Goal: Transaction & Acquisition: Register for event/course

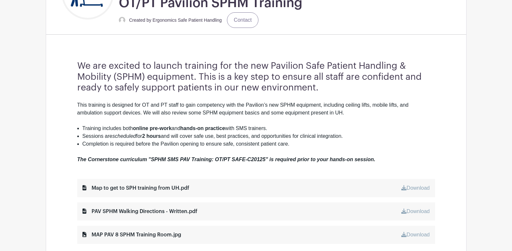
scroll to position [227, 0]
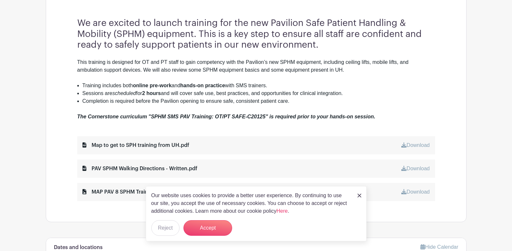
click at [357, 196] on img at bounding box center [359, 196] width 4 height 4
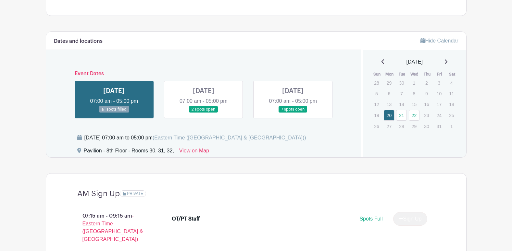
scroll to position [422, 0]
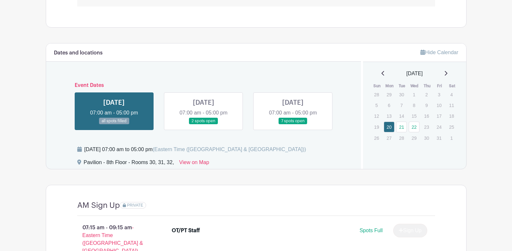
click at [395, 127] on td "20" at bounding box center [389, 126] width 13 height 11
click at [400, 127] on link "21" at bounding box center [401, 127] width 11 height 11
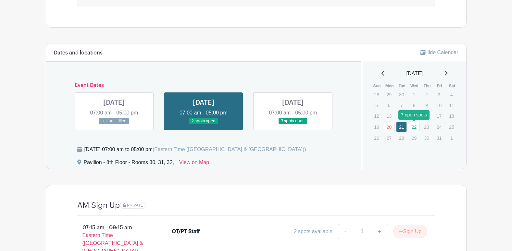
click at [416, 127] on link "22" at bounding box center [414, 127] width 11 height 11
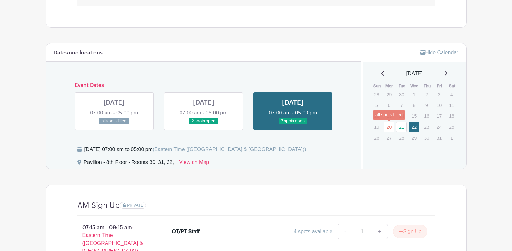
click at [392, 127] on link "20" at bounding box center [389, 127] width 11 height 11
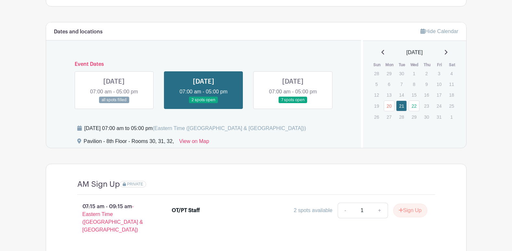
scroll to position [454, 0]
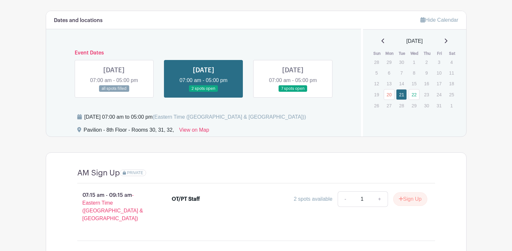
click at [421, 95] on p "23" at bounding box center [426, 95] width 11 height 10
click at [416, 96] on link "22" at bounding box center [414, 94] width 11 height 11
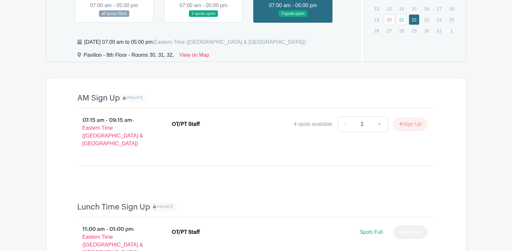
scroll to position [487, 0]
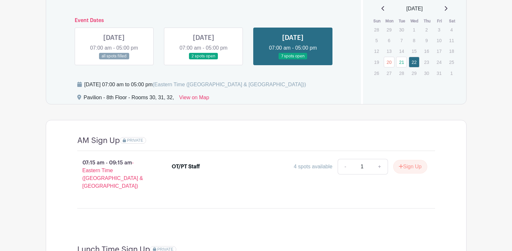
click at [324, 247] on div "Lunch Time Sign Up PRIVATE" at bounding box center [256, 252] width 358 height 15
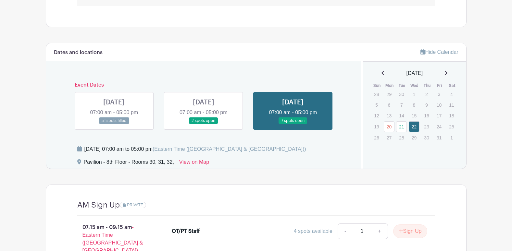
scroll to position [422, 0]
click at [400, 124] on link "21" at bounding box center [401, 127] width 11 height 11
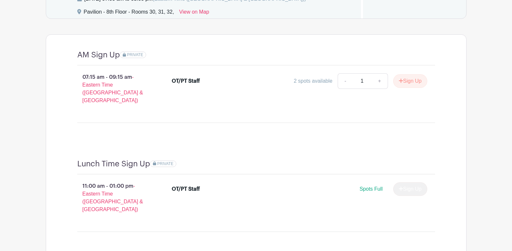
scroll to position [474, 0]
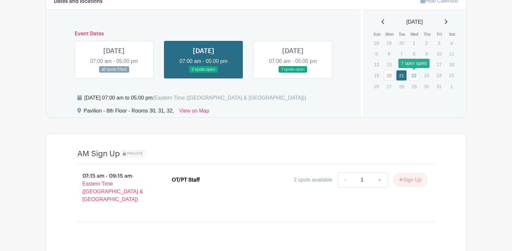
click at [414, 78] on link "22" at bounding box center [414, 75] width 11 height 11
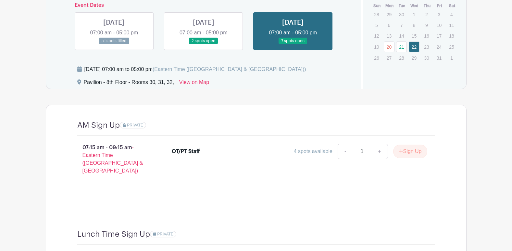
scroll to position [441, 0]
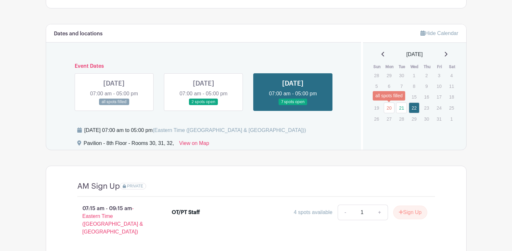
click at [388, 106] on link "20" at bounding box center [389, 108] width 11 height 11
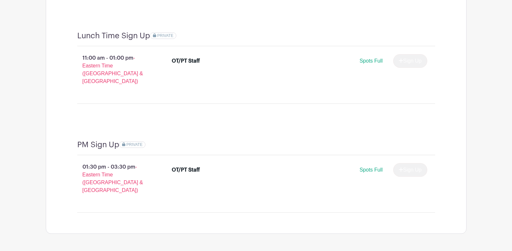
scroll to position [474, 0]
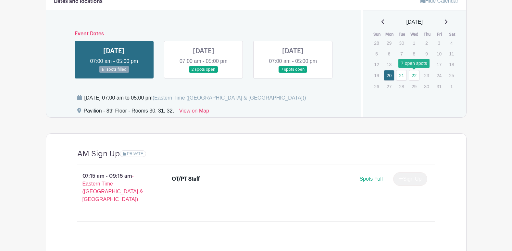
click at [410, 74] on link "22" at bounding box center [414, 75] width 11 height 11
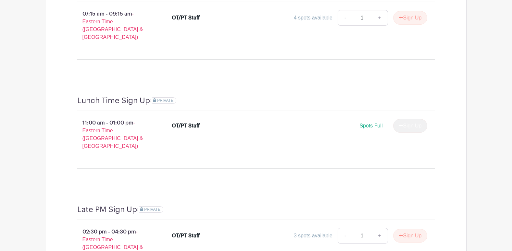
scroll to position [668, 0]
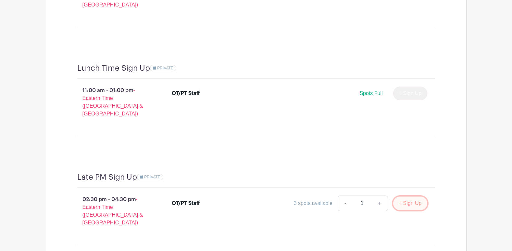
click at [396, 197] on button "Sign Up" at bounding box center [410, 204] width 34 height 14
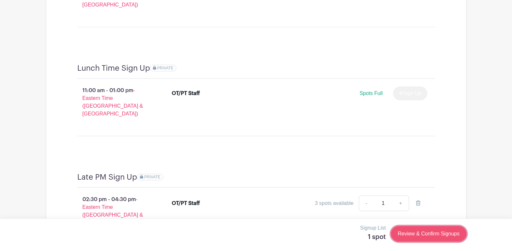
click at [436, 231] on link "Review & Confirm Signups" at bounding box center [428, 234] width 75 height 16
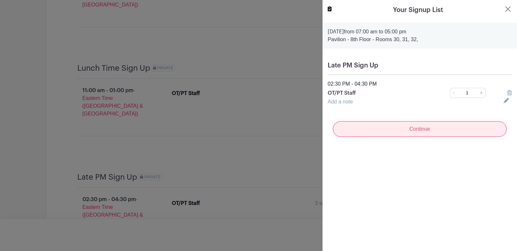
click at [449, 131] on input "Continue" at bounding box center [420, 129] width 174 height 16
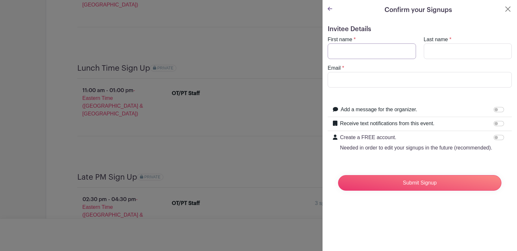
click at [373, 50] on input "First name" at bounding box center [372, 51] width 88 height 16
type input "[PERSON_NAME]"
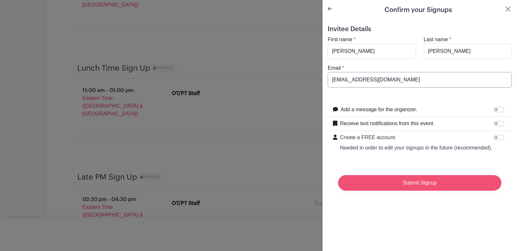
type input "[EMAIL_ADDRESS][DOMAIN_NAME]"
click at [472, 185] on input "Submit Signup" at bounding box center [419, 183] width 163 height 16
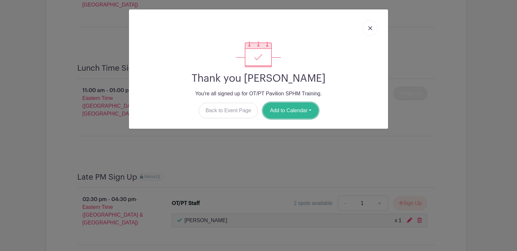
click at [317, 112] on button "Add to Calendar" at bounding box center [290, 111] width 55 height 16
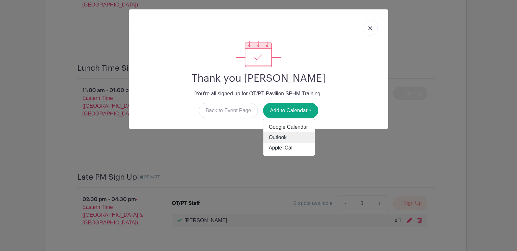
click at [301, 135] on link "Outlook" at bounding box center [288, 137] width 51 height 10
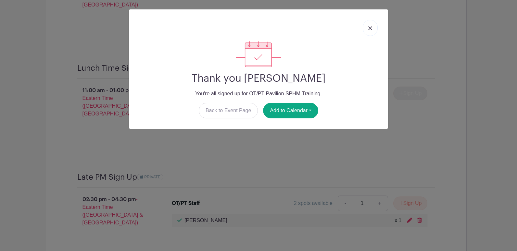
click at [464, 89] on div "Thank you [PERSON_NAME] You're all signed up for OT/PT Pavilion SPHM Training. …" at bounding box center [258, 125] width 517 height 251
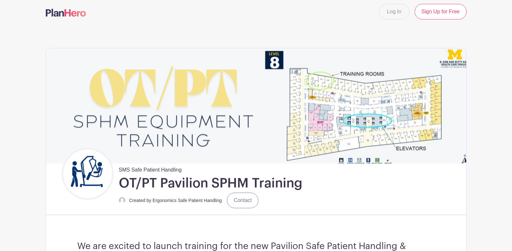
scroll to position [0, 0]
